Goal: Transaction & Acquisition: Purchase product/service

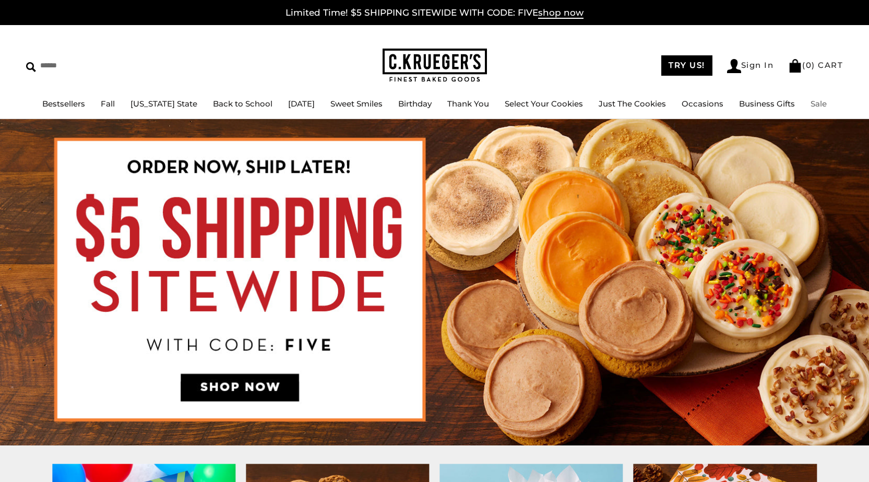
click at [814, 104] on link "Sale" at bounding box center [819, 104] width 16 height 10
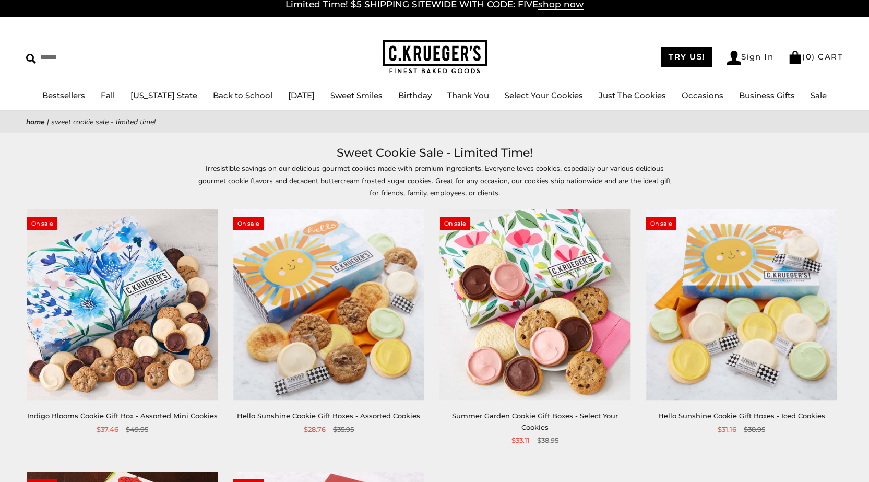
scroll to position [6, 0]
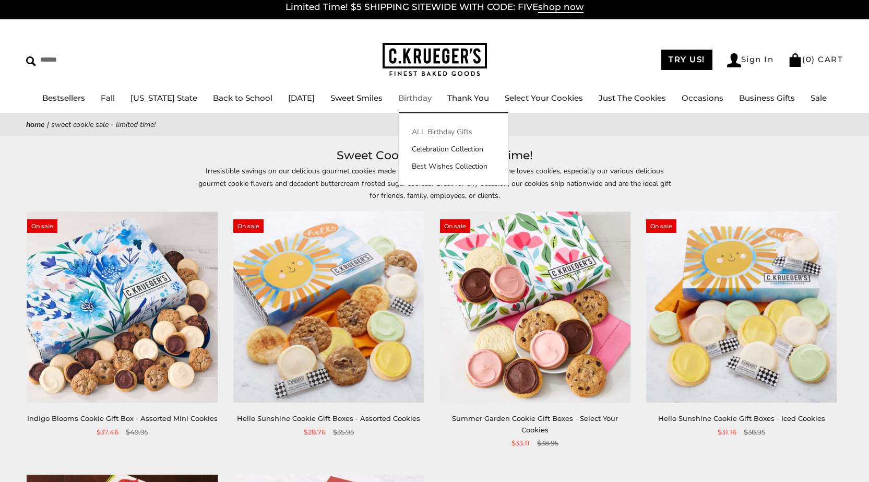
click at [437, 133] on link "ALL Birthday Gifts" at bounding box center [454, 131] width 110 height 11
